Goal: Information Seeking & Learning: Compare options

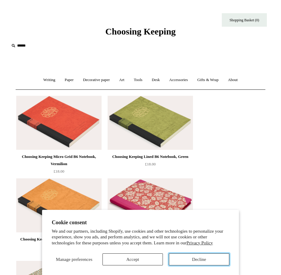
click at [194, 257] on button "Decline" at bounding box center [199, 259] width 60 height 12
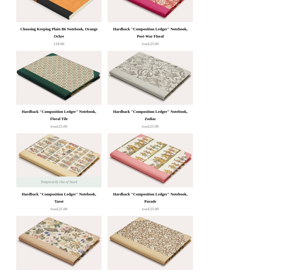
scroll to position [450, 0]
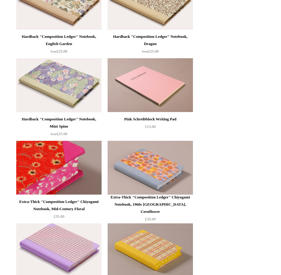
click at [65, 161] on img at bounding box center [58, 168] width 85 height 54
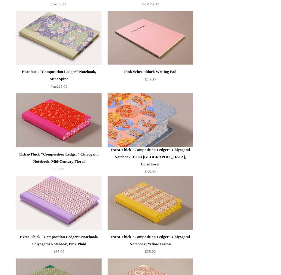
scroll to position [600, 0]
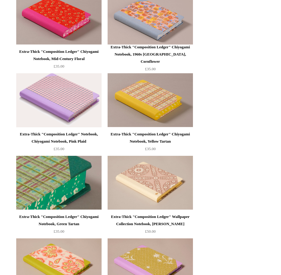
click at [76, 177] on img at bounding box center [58, 183] width 85 height 54
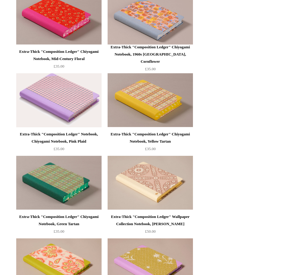
click at [70, 99] on img at bounding box center [58, 100] width 85 height 54
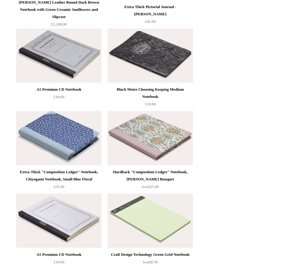
scroll to position [3780, 0]
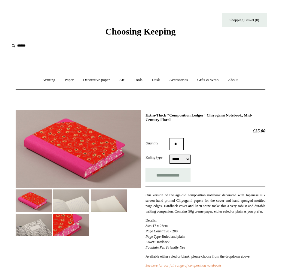
select select "*****"
click at [73, 221] on img at bounding box center [71, 225] width 36 height 23
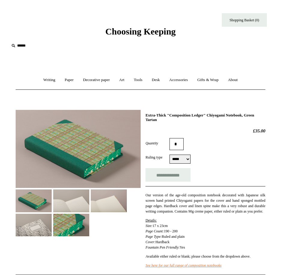
select select "*****"
click at [81, 158] on img at bounding box center [78, 149] width 125 height 78
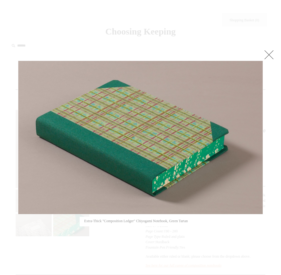
click at [269, 53] on link at bounding box center [269, 55] width 12 height 12
